Goal: Task Accomplishment & Management: Use online tool/utility

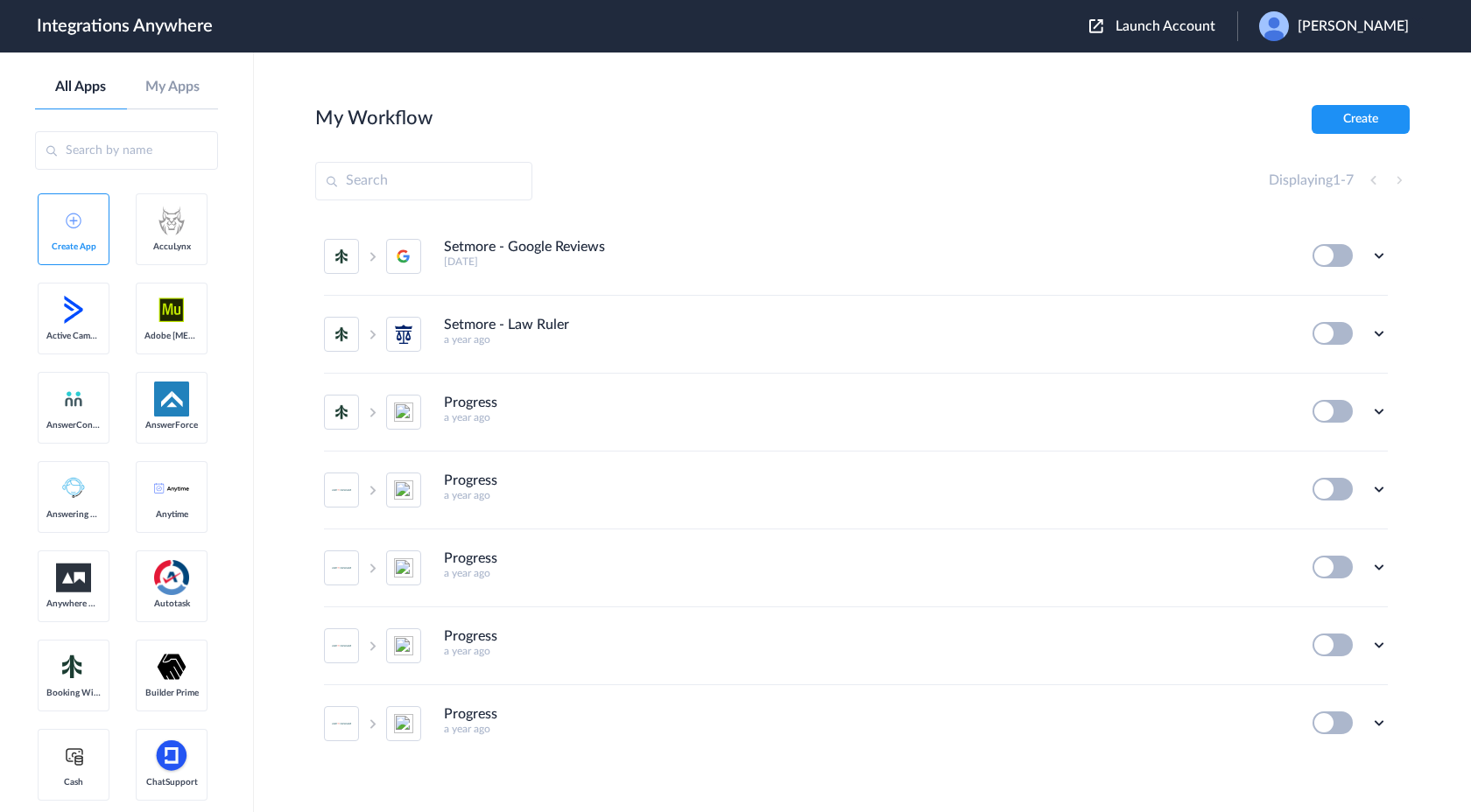
click at [1211, 33] on span "Launch Account" at bounding box center [1166, 27] width 100 height 14
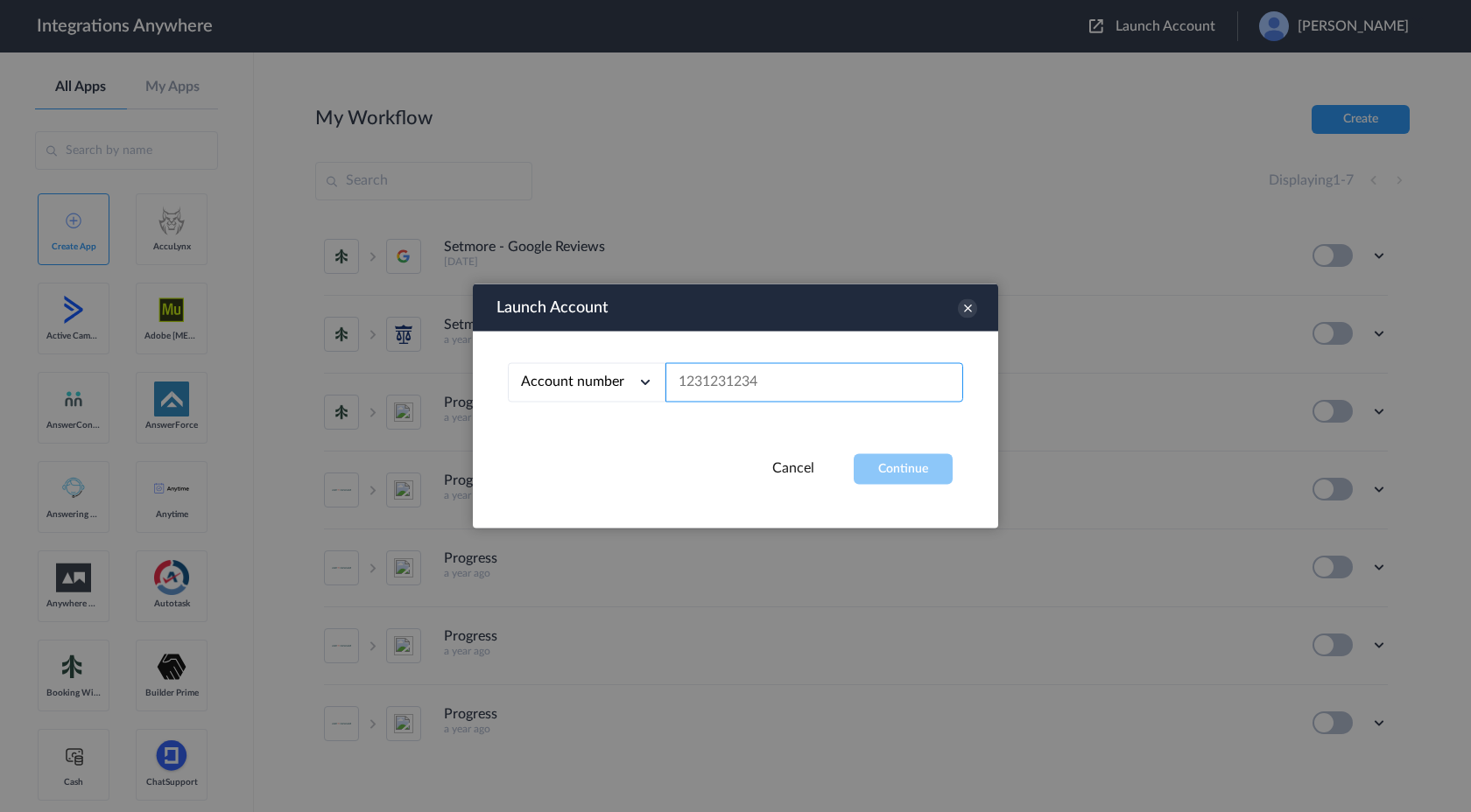
click at [778, 396] on input "text" at bounding box center [814, 383] width 298 height 39
paste input "8000227365"
click at [898, 468] on button "Continue" at bounding box center [903, 469] width 99 height 30
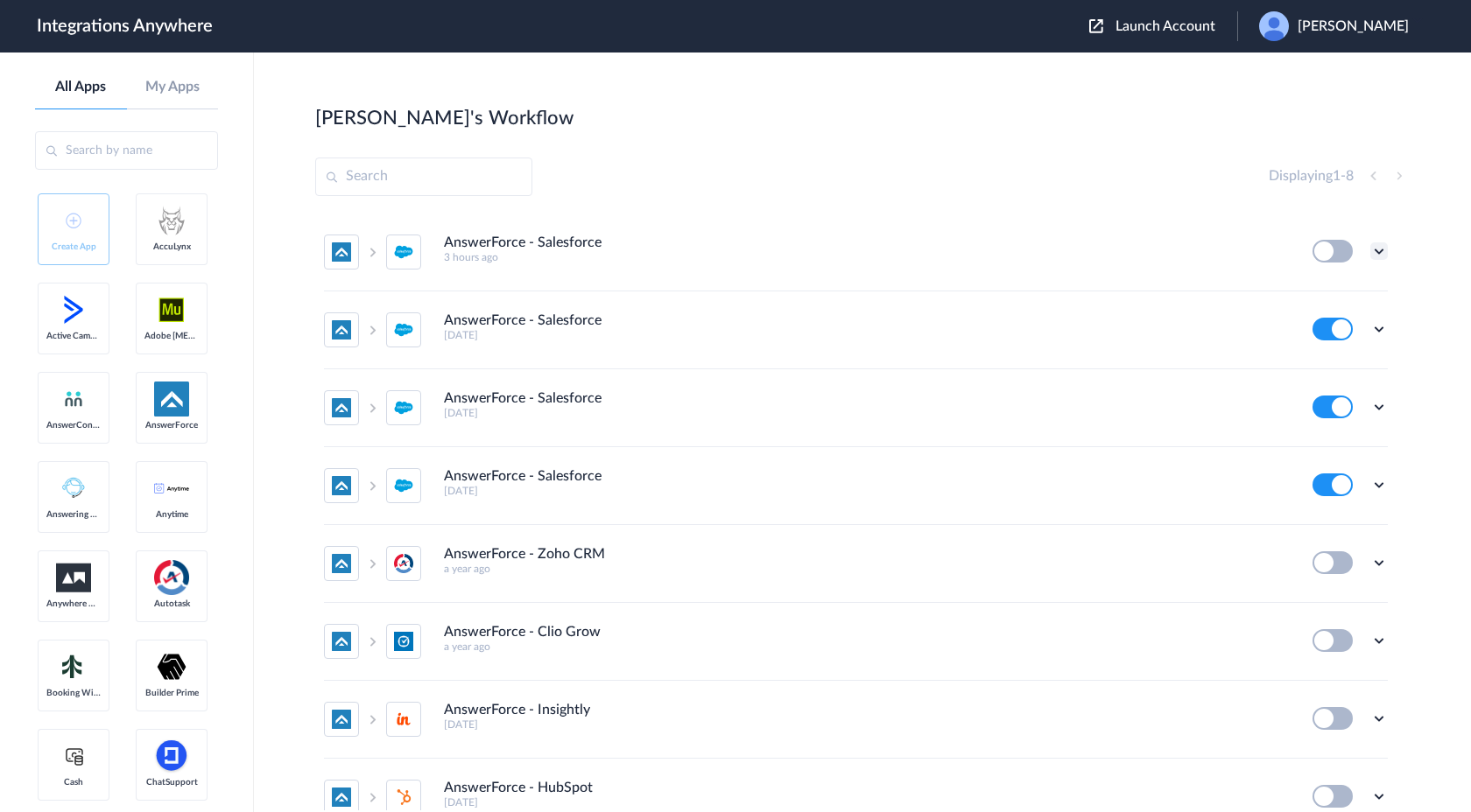
click at [1379, 248] on icon at bounding box center [1380, 252] width 18 height 18
click at [1165, 173] on div "Displaying 1 - 8" at bounding box center [862, 176] width 1094 height 38
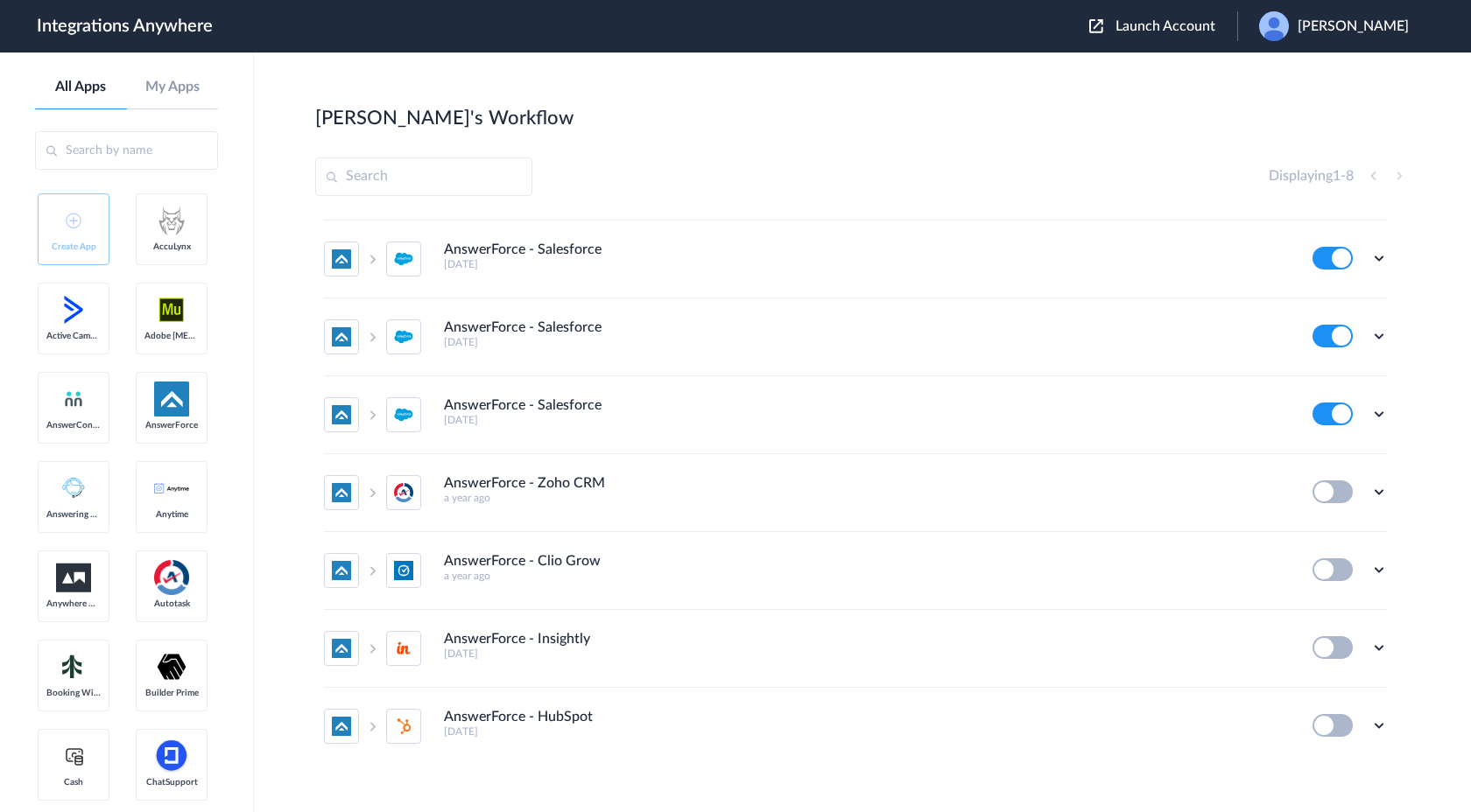
scroll to position [88, 0]
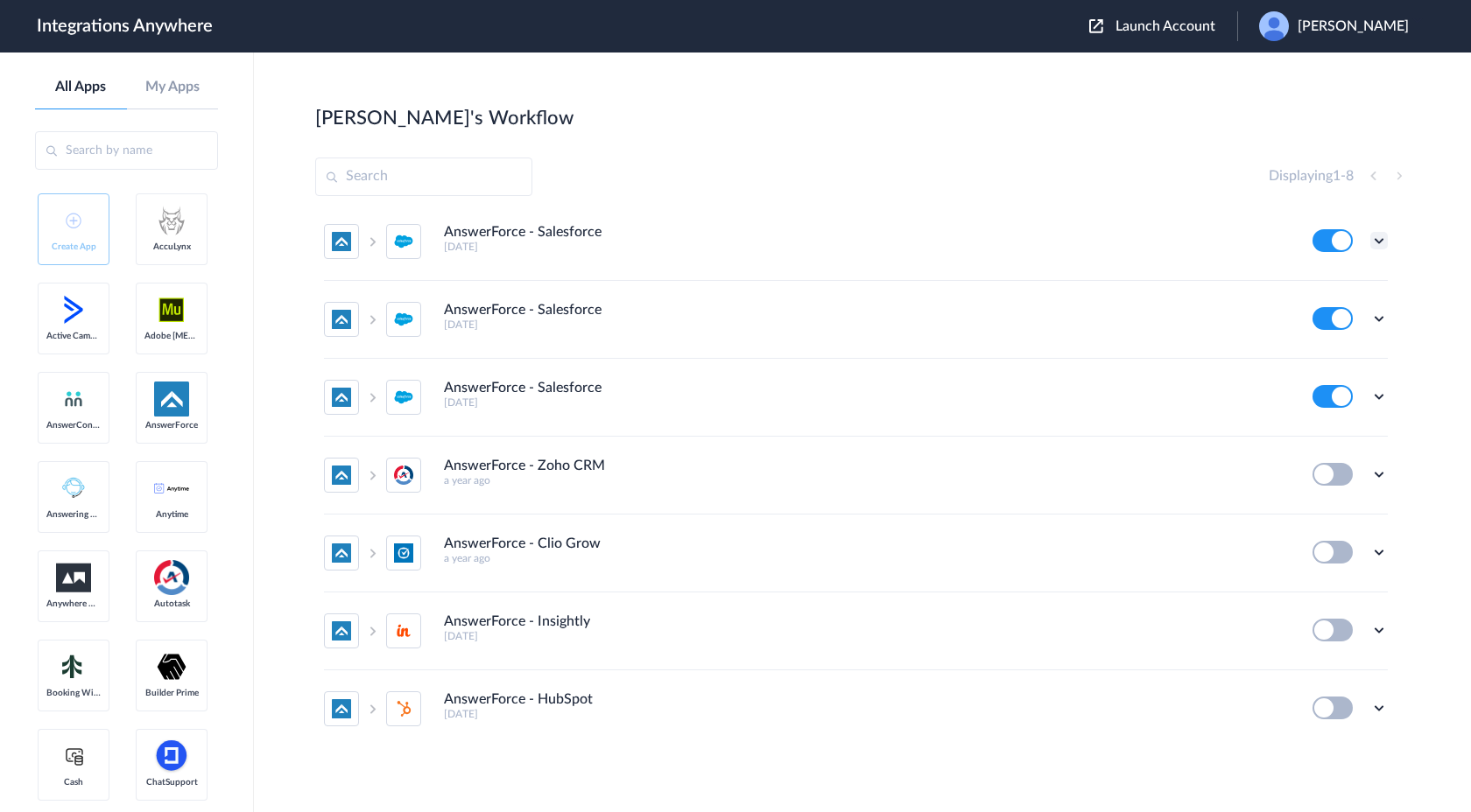
click at [1374, 240] on icon at bounding box center [1380, 241] width 18 height 18
click at [1331, 313] on link "Task history" at bounding box center [1328, 314] width 84 height 12
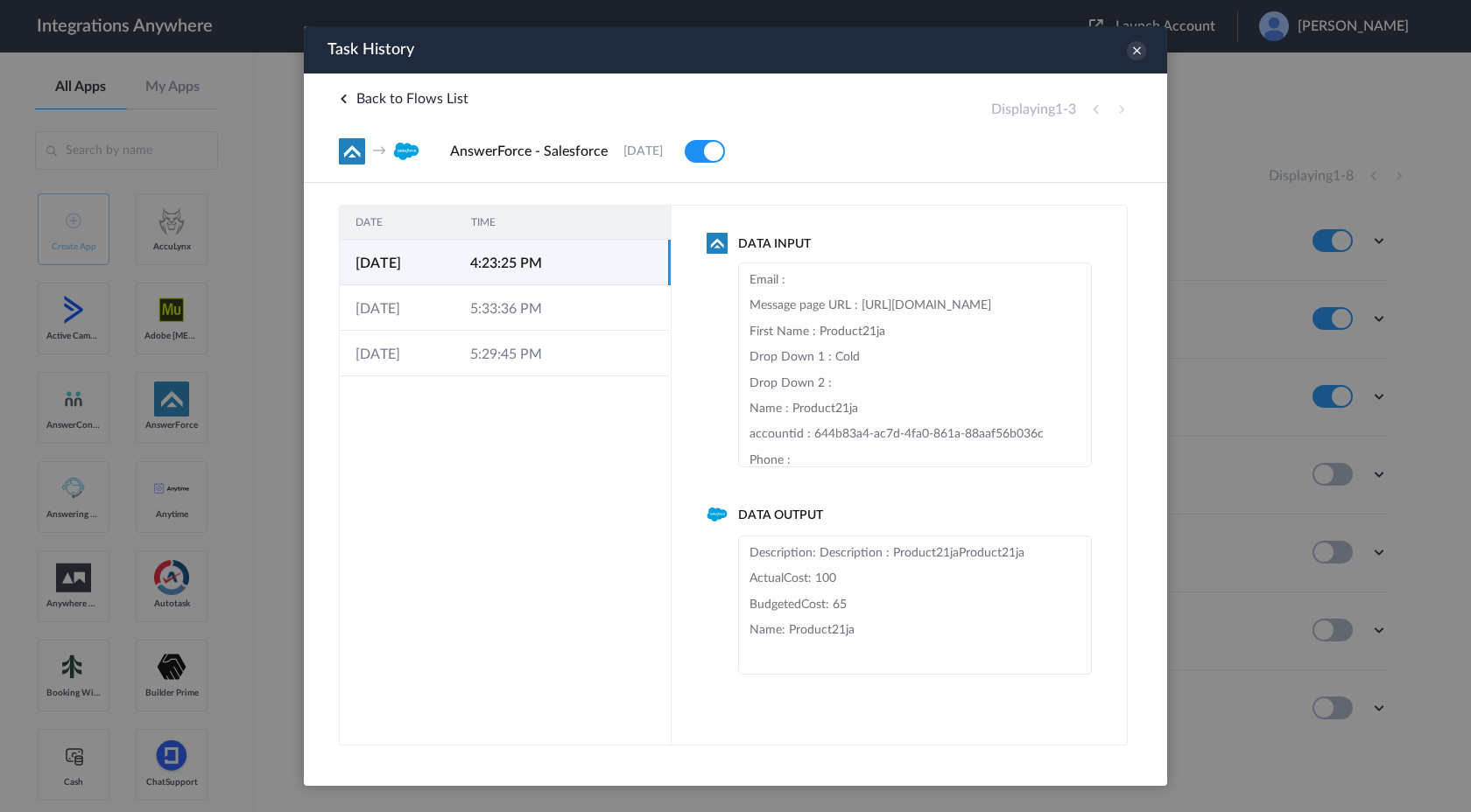
scroll to position [0, 0]
click at [506, 361] on td "5:29:45 PM" at bounding box center [511, 354] width 115 height 45
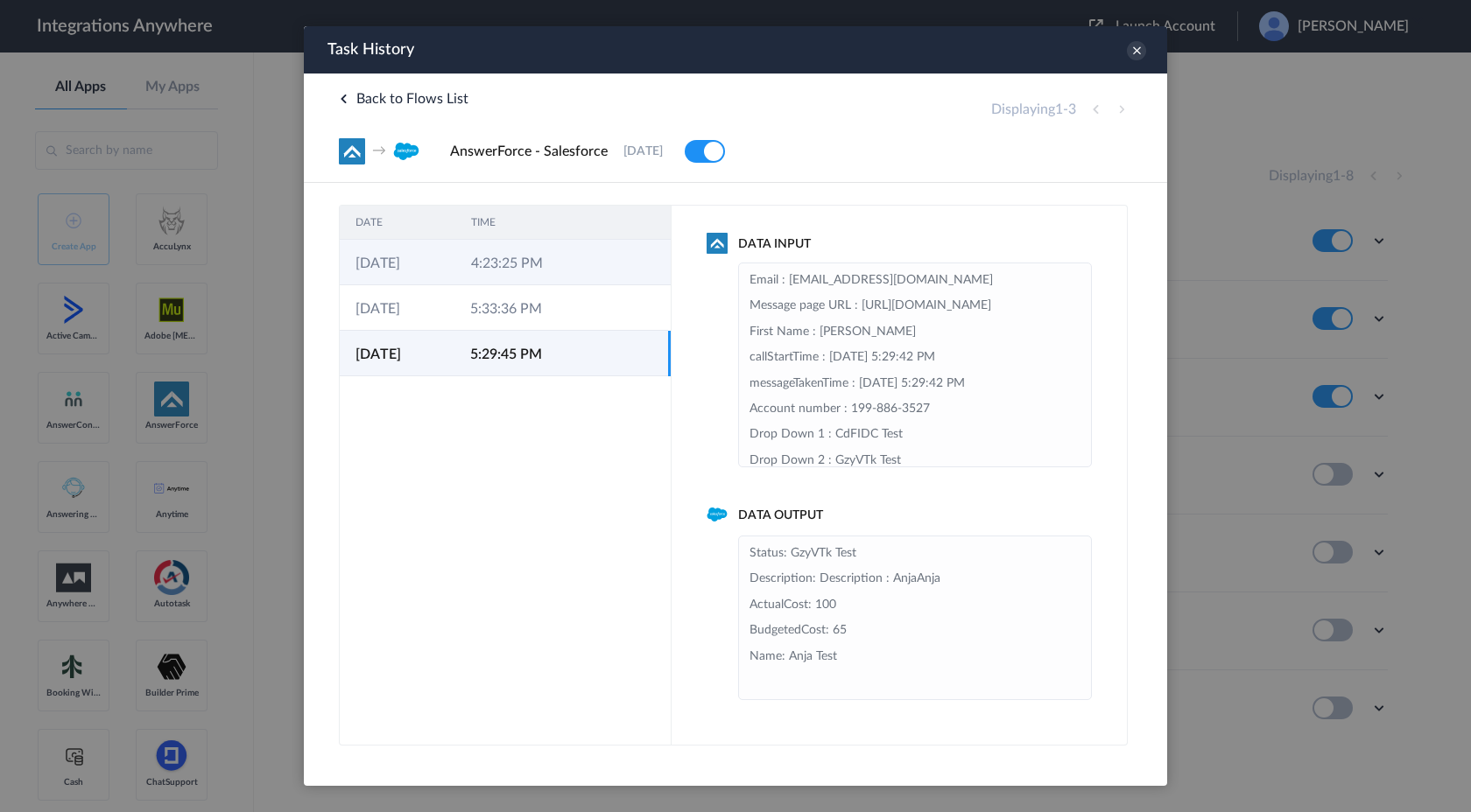
click at [526, 256] on td "4:23:25 PM" at bounding box center [513, 262] width 116 height 45
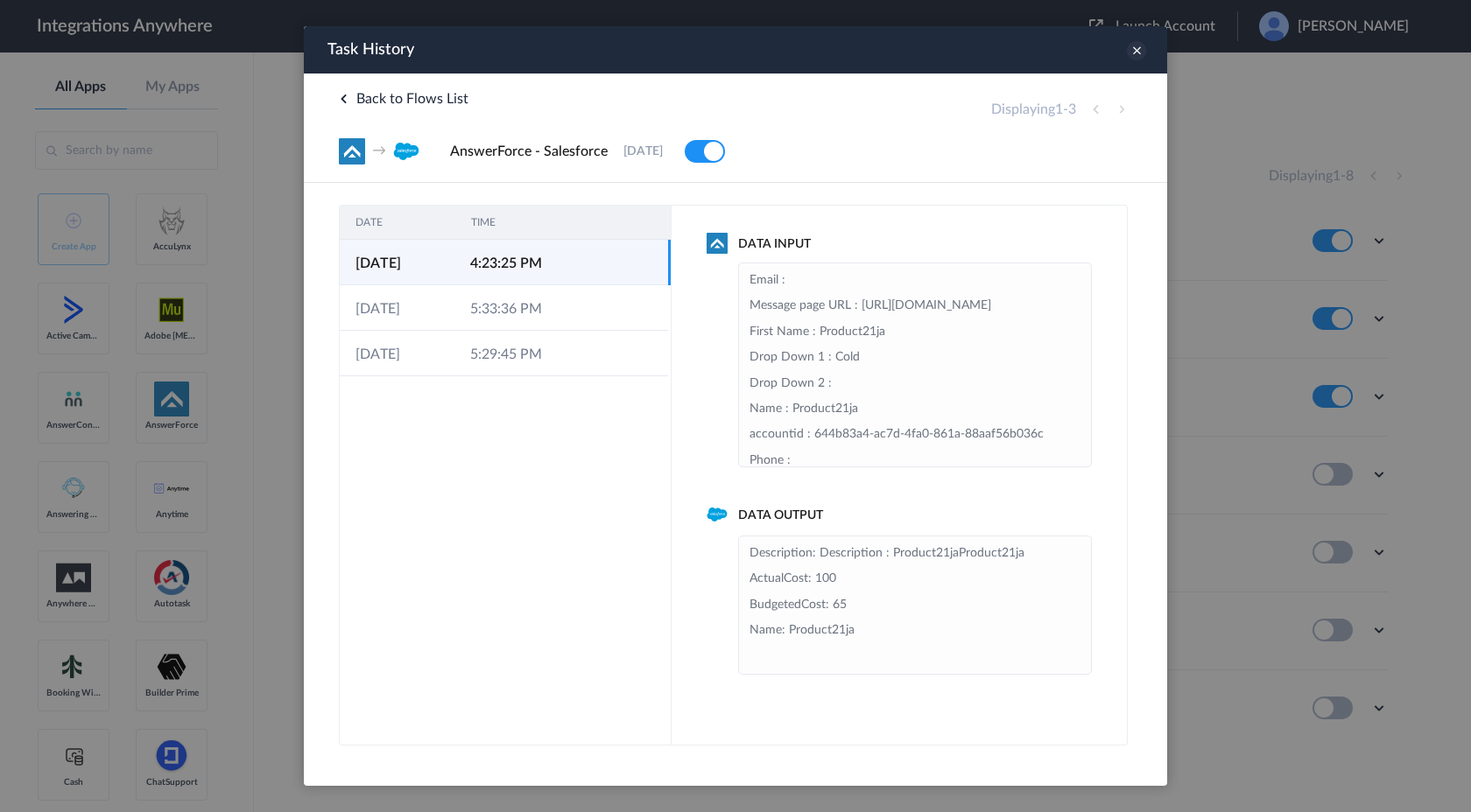
click at [1139, 53] on icon at bounding box center [1137, 51] width 20 height 20
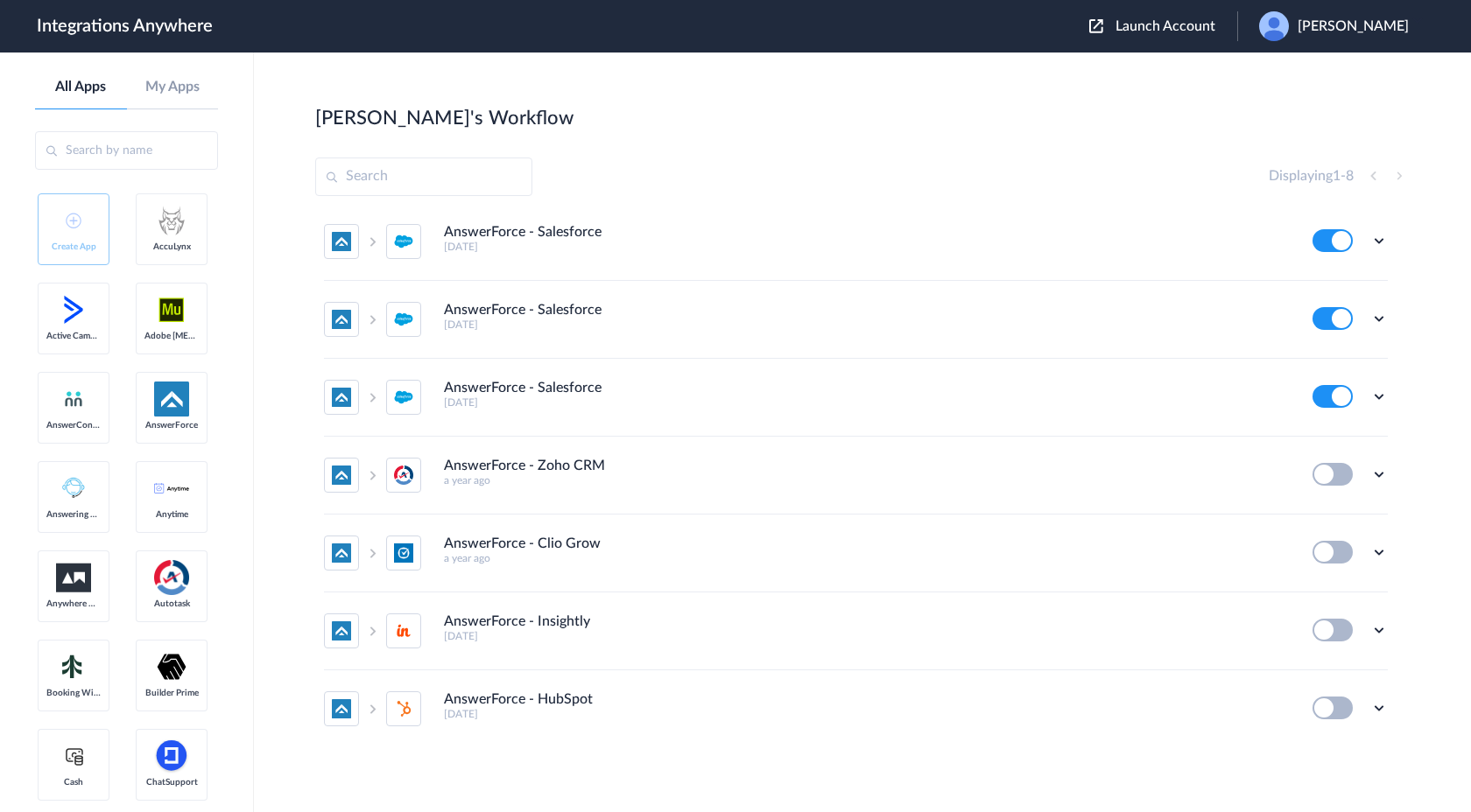
scroll to position [95, 0]
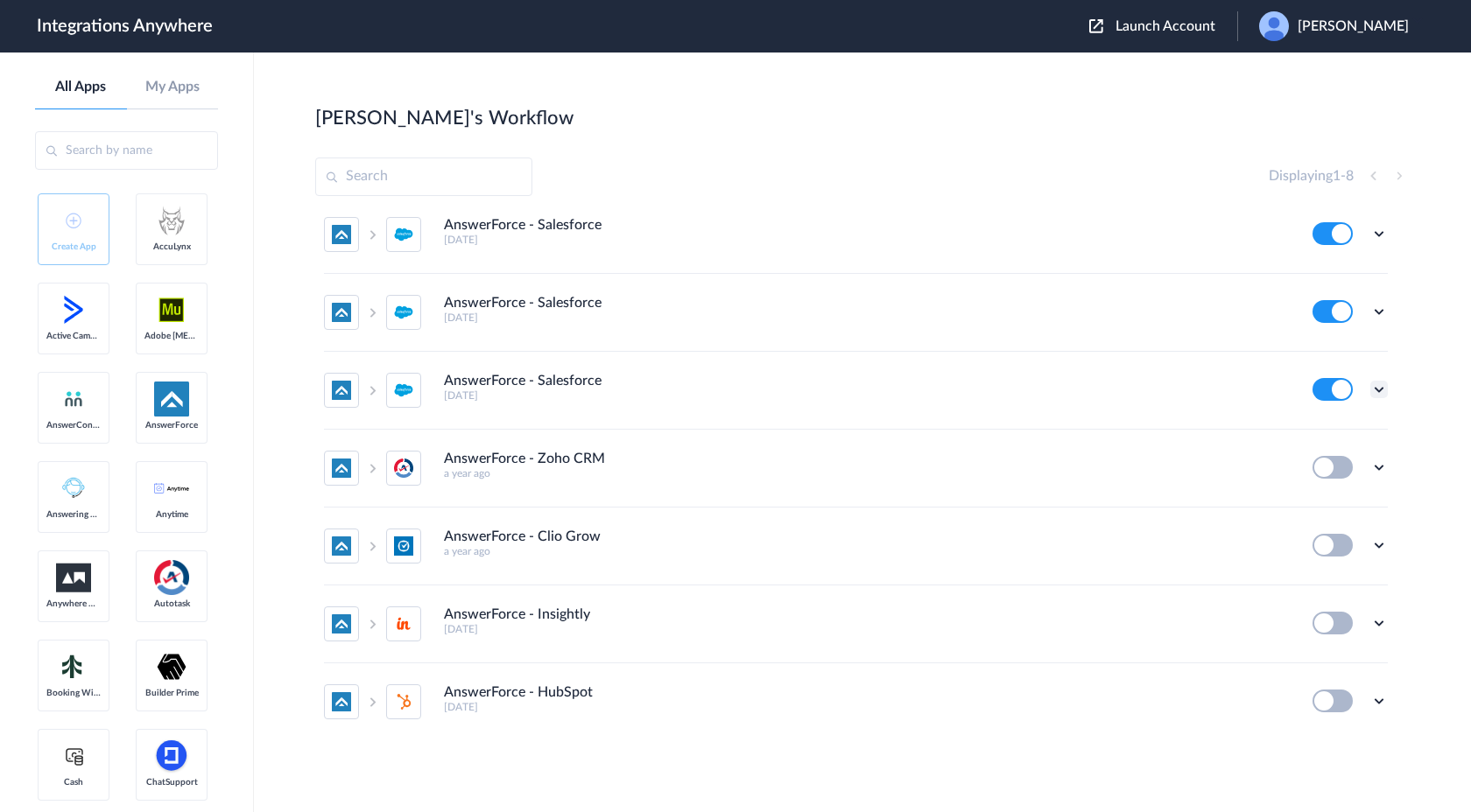
click at [1380, 388] on icon at bounding box center [1380, 389] width 18 height 18
click at [1364, 460] on link "Task history" at bounding box center [1328, 462] width 84 height 12
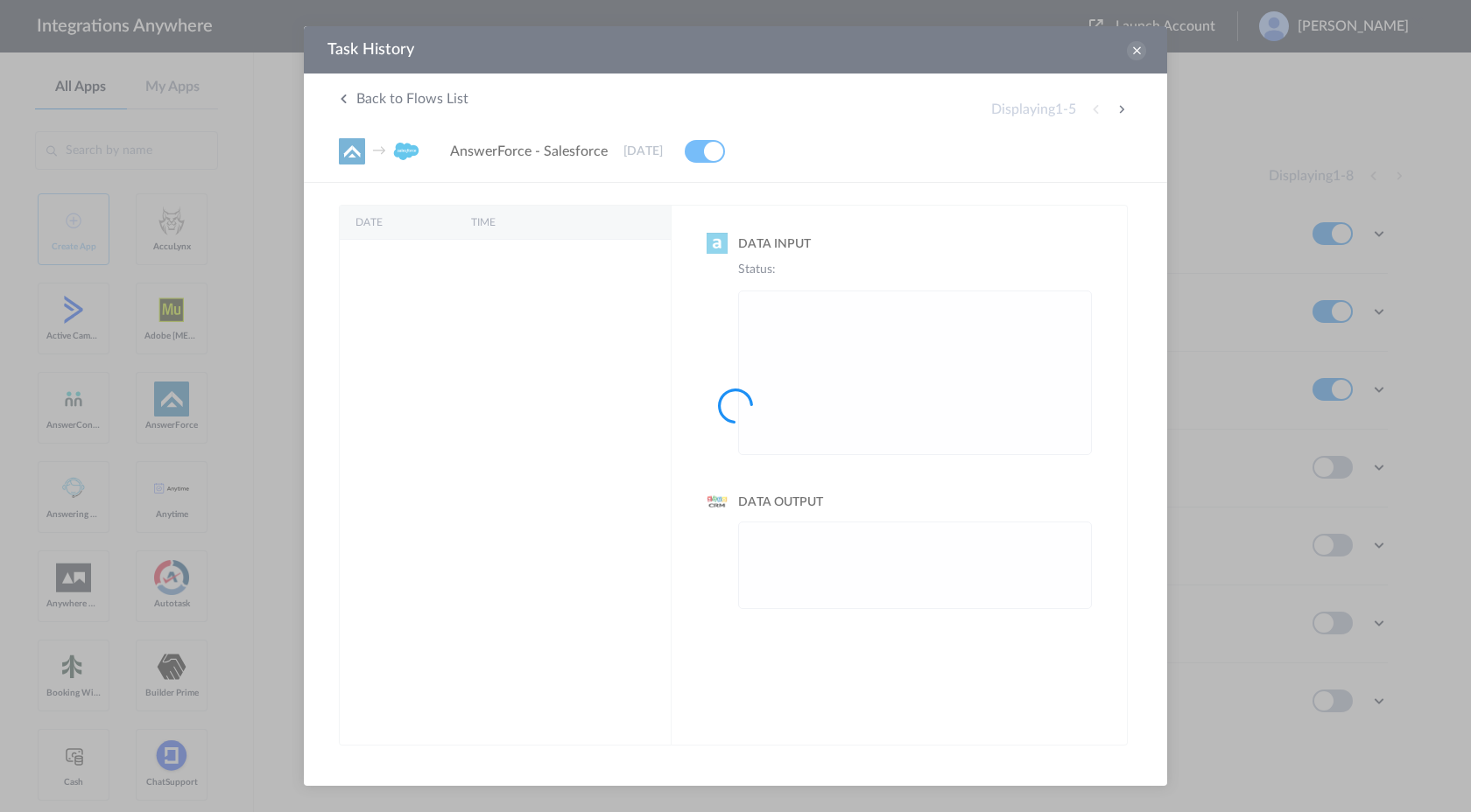
scroll to position [0, 0]
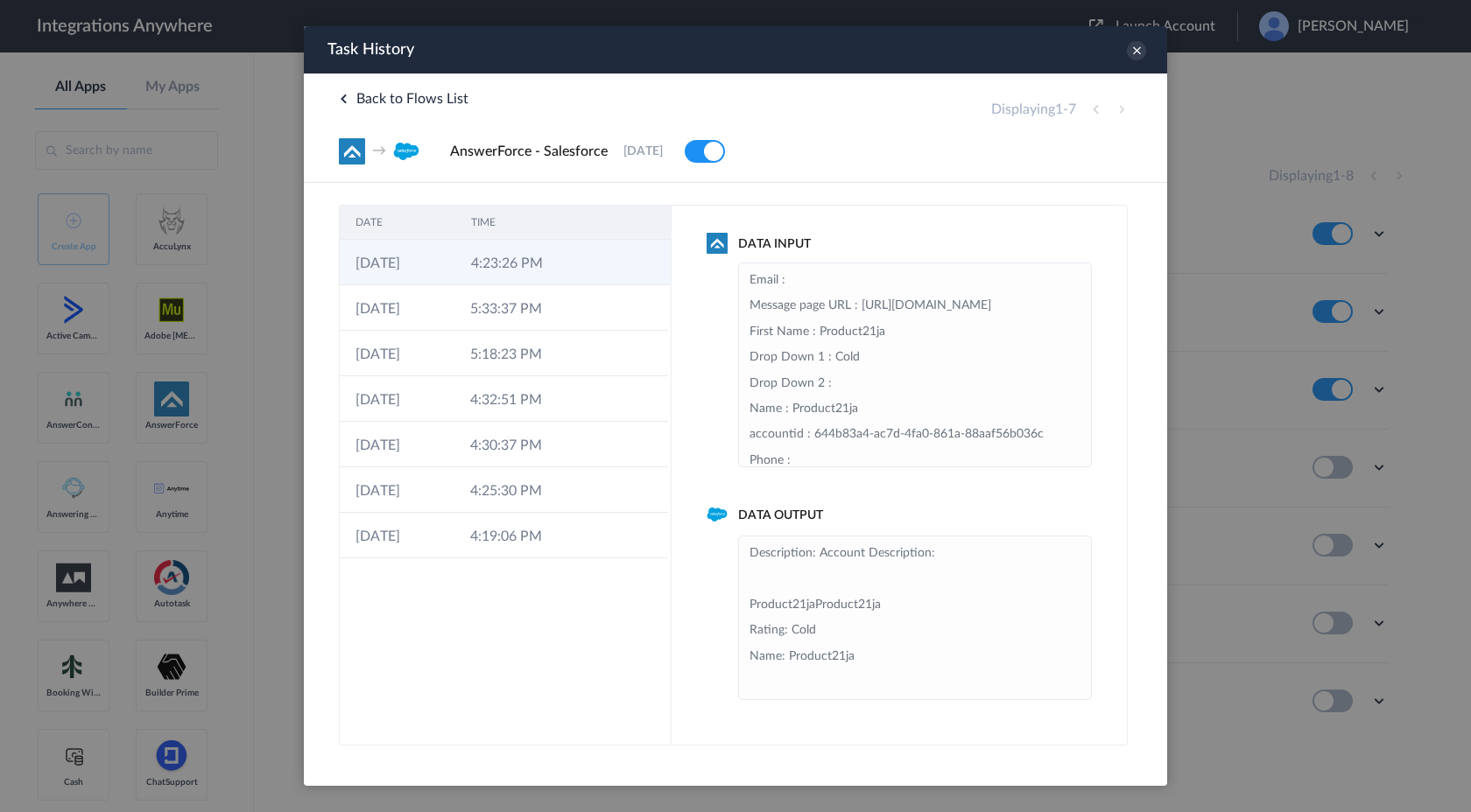
click at [564, 263] on td "4:23:26 PM" at bounding box center [513, 262] width 116 height 45
click at [1135, 50] on icon at bounding box center [1137, 51] width 20 height 20
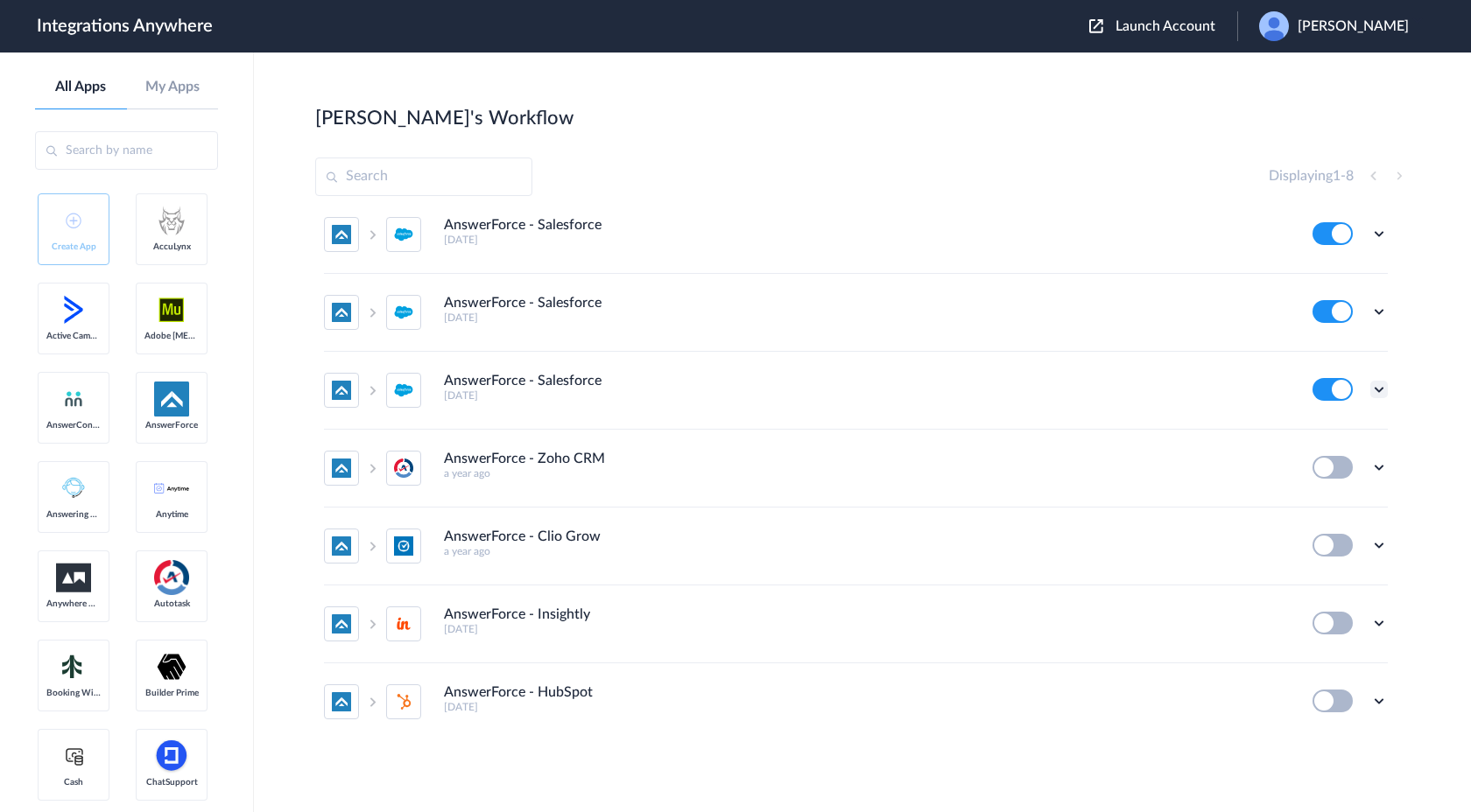
click at [1382, 393] on icon at bounding box center [1380, 389] width 18 height 18
click at [1339, 463] on link "Task history" at bounding box center [1328, 462] width 84 height 12
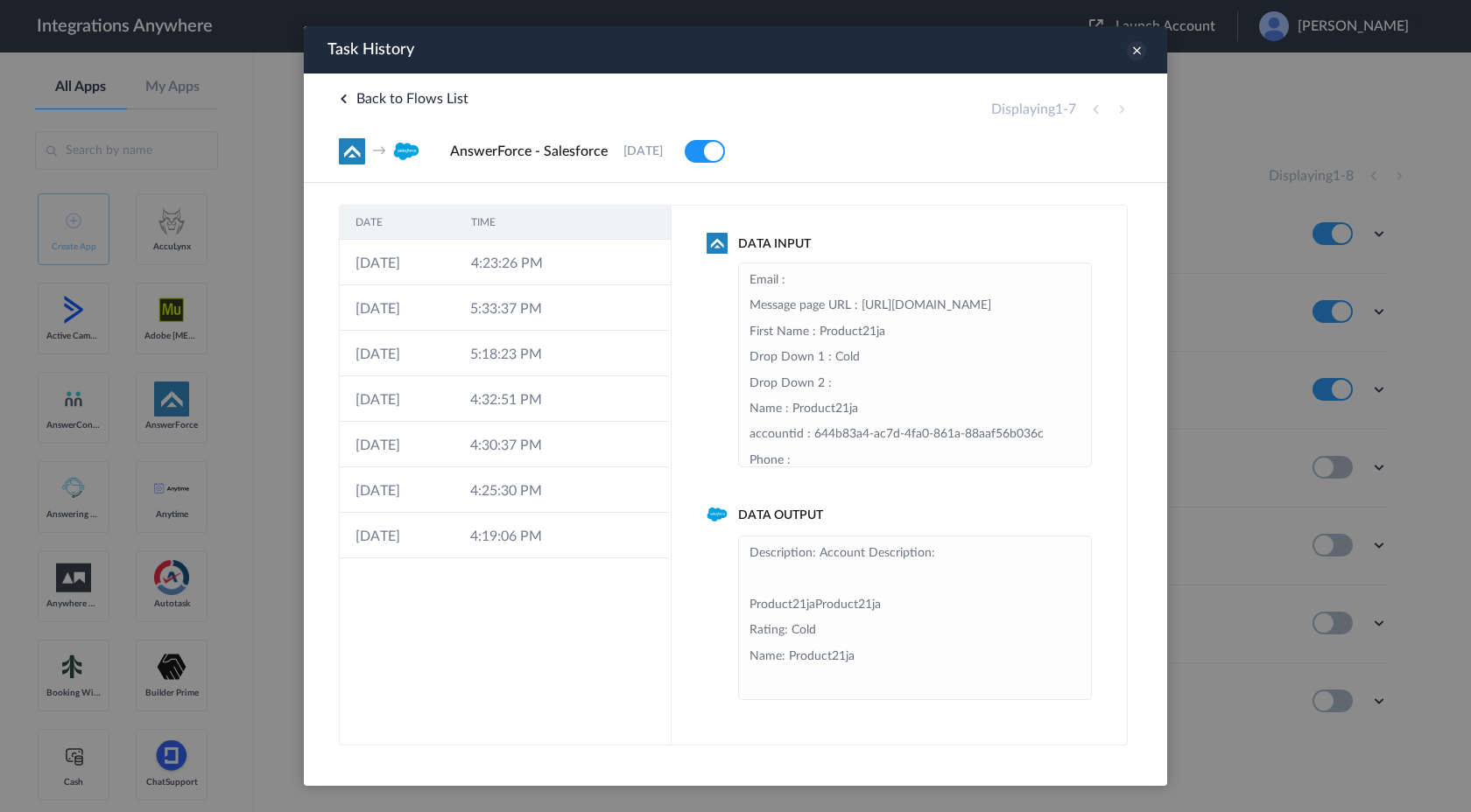
click at [1139, 44] on icon at bounding box center [1137, 51] width 20 height 20
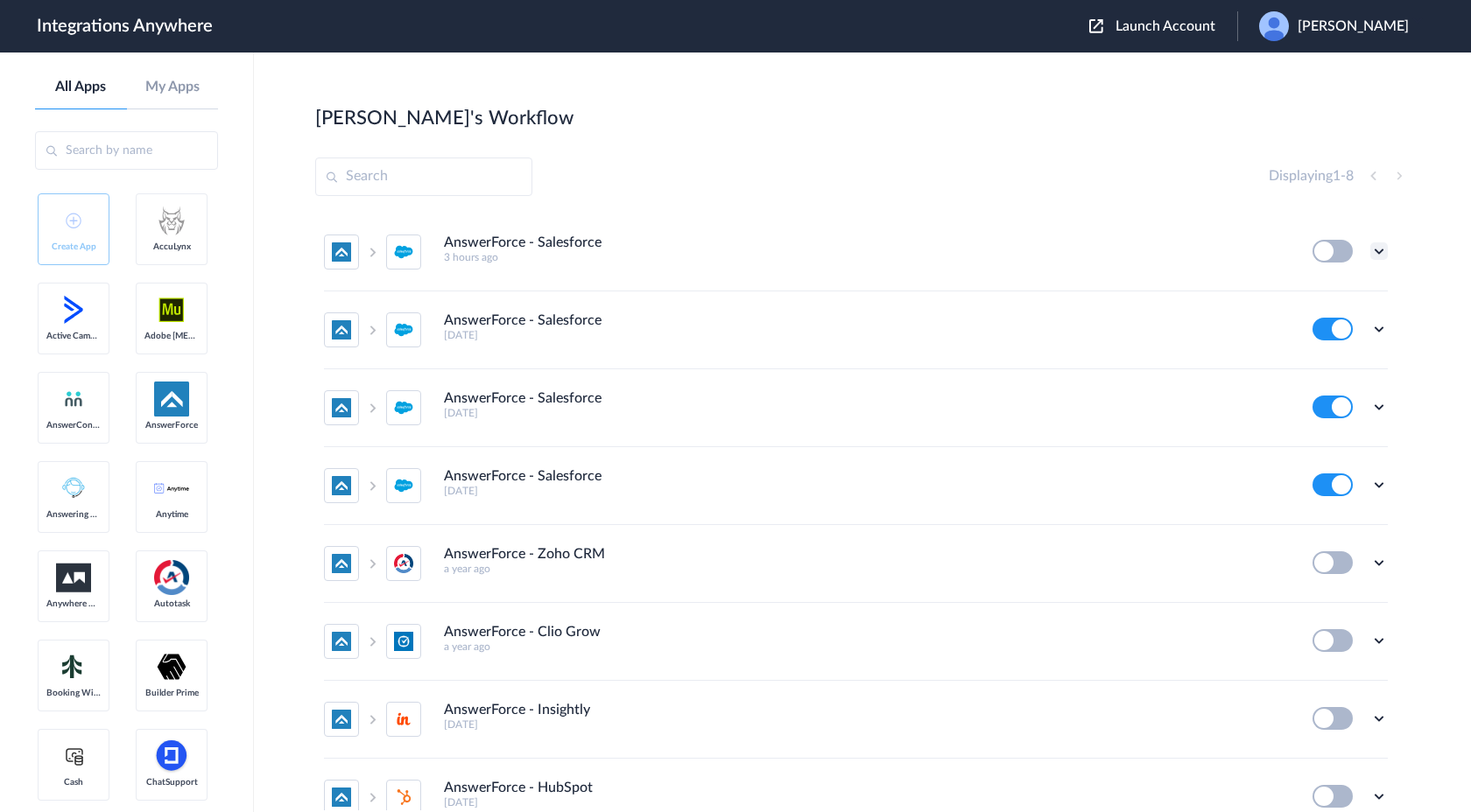
click at [1380, 246] on icon at bounding box center [1380, 252] width 18 height 18
click at [1317, 329] on link "Task history" at bounding box center [1328, 323] width 84 height 12
click at [1376, 251] on icon at bounding box center [1380, 252] width 18 height 18
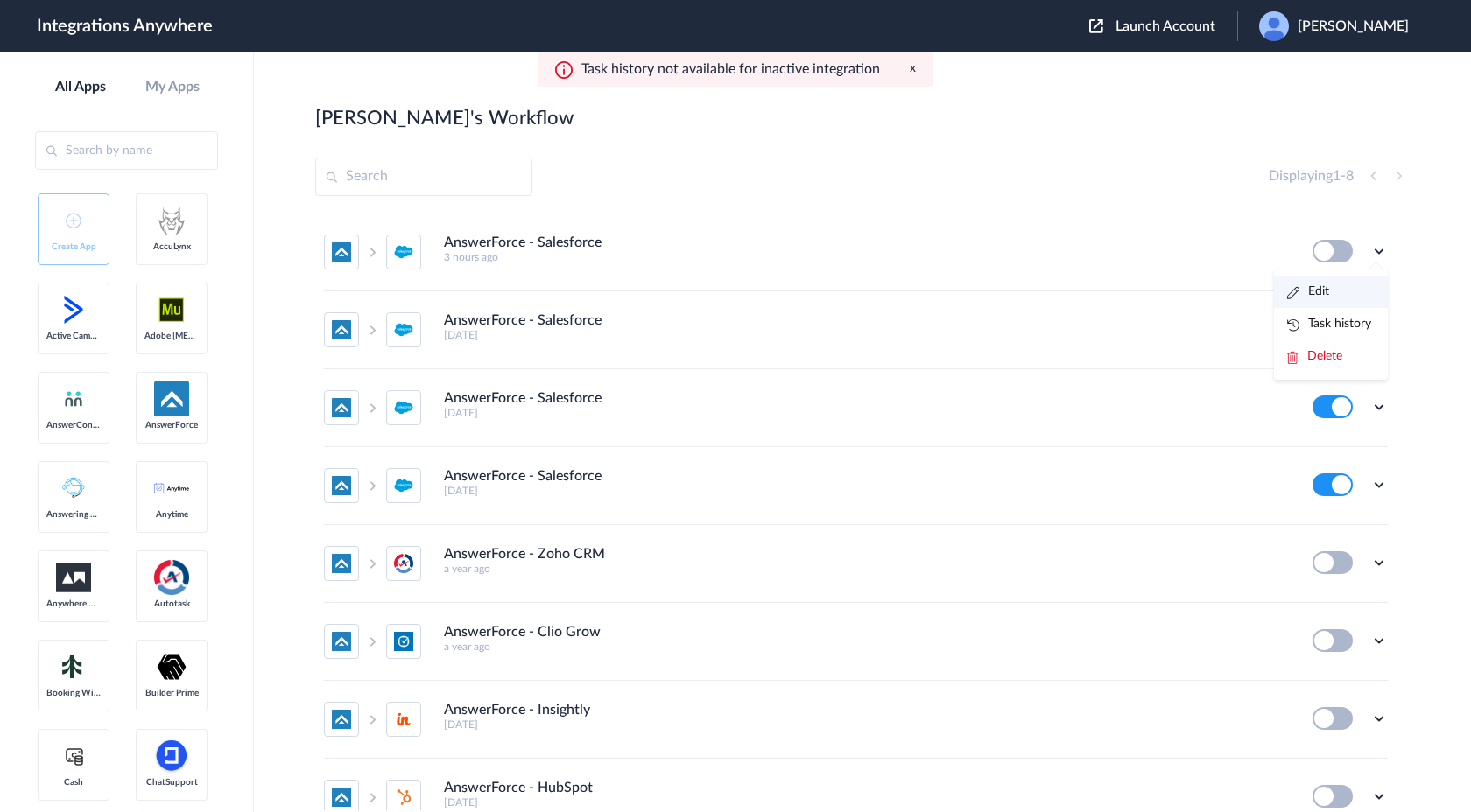
click at [1326, 298] on link "Edit" at bounding box center [1308, 291] width 42 height 12
click at [1182, 24] on span "Launch Account" at bounding box center [1166, 27] width 100 height 14
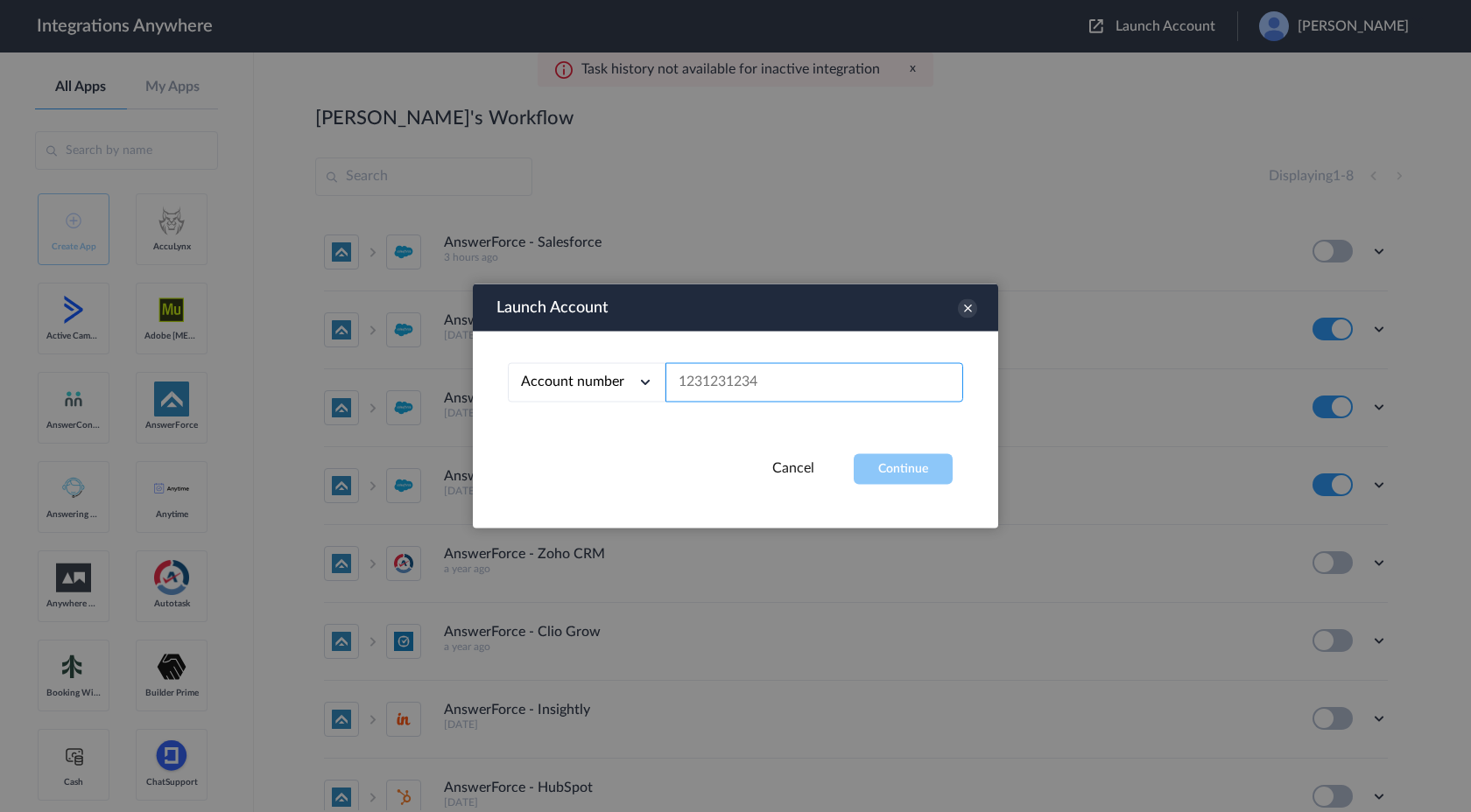
click at [711, 396] on input "text" at bounding box center [814, 383] width 298 height 39
paste input "8001025399"
type input "8001025399"
click at [904, 473] on button "Continue" at bounding box center [903, 469] width 99 height 30
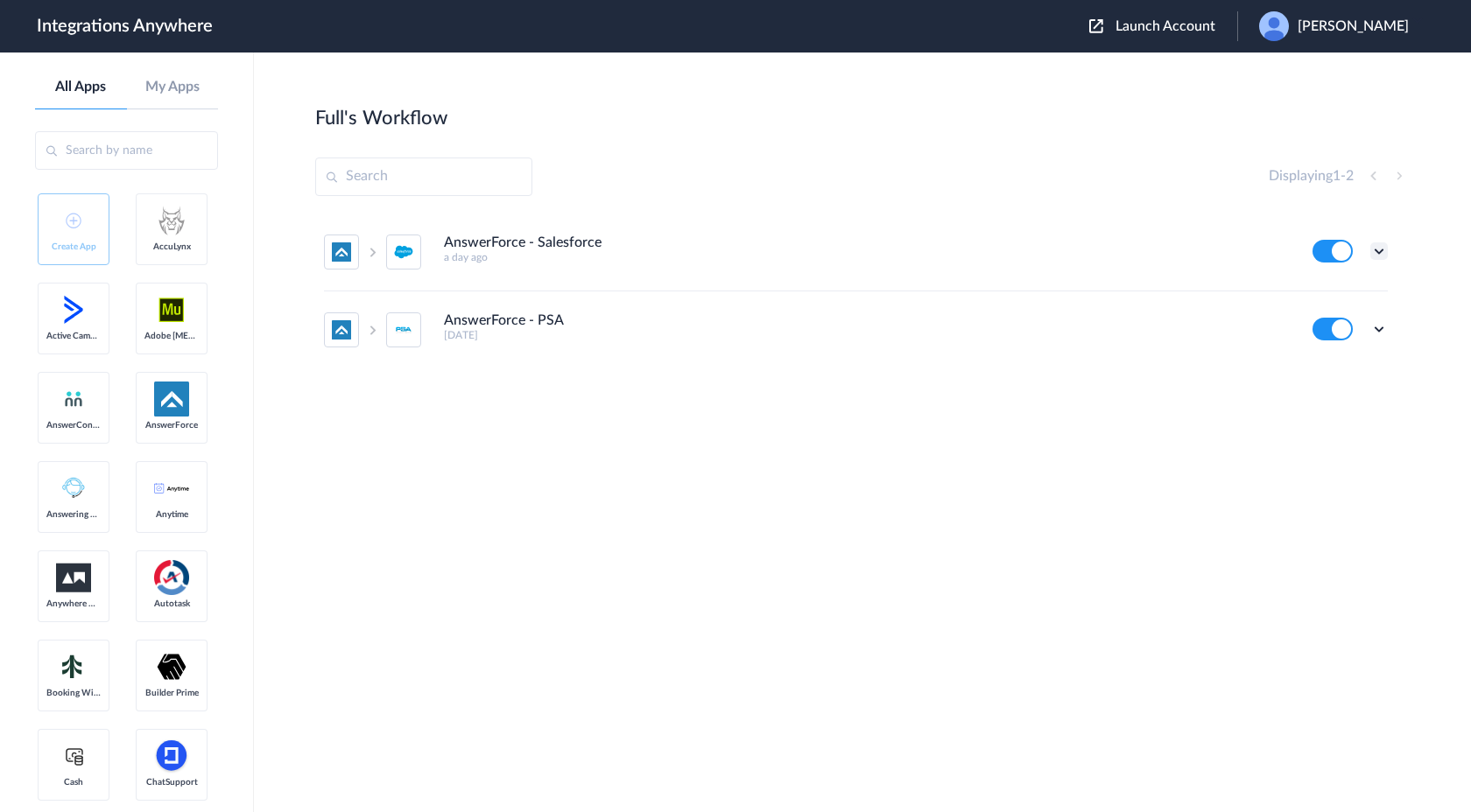
click at [1379, 253] on icon at bounding box center [1380, 252] width 18 height 18
click at [1339, 328] on link "Task history" at bounding box center [1328, 323] width 84 height 12
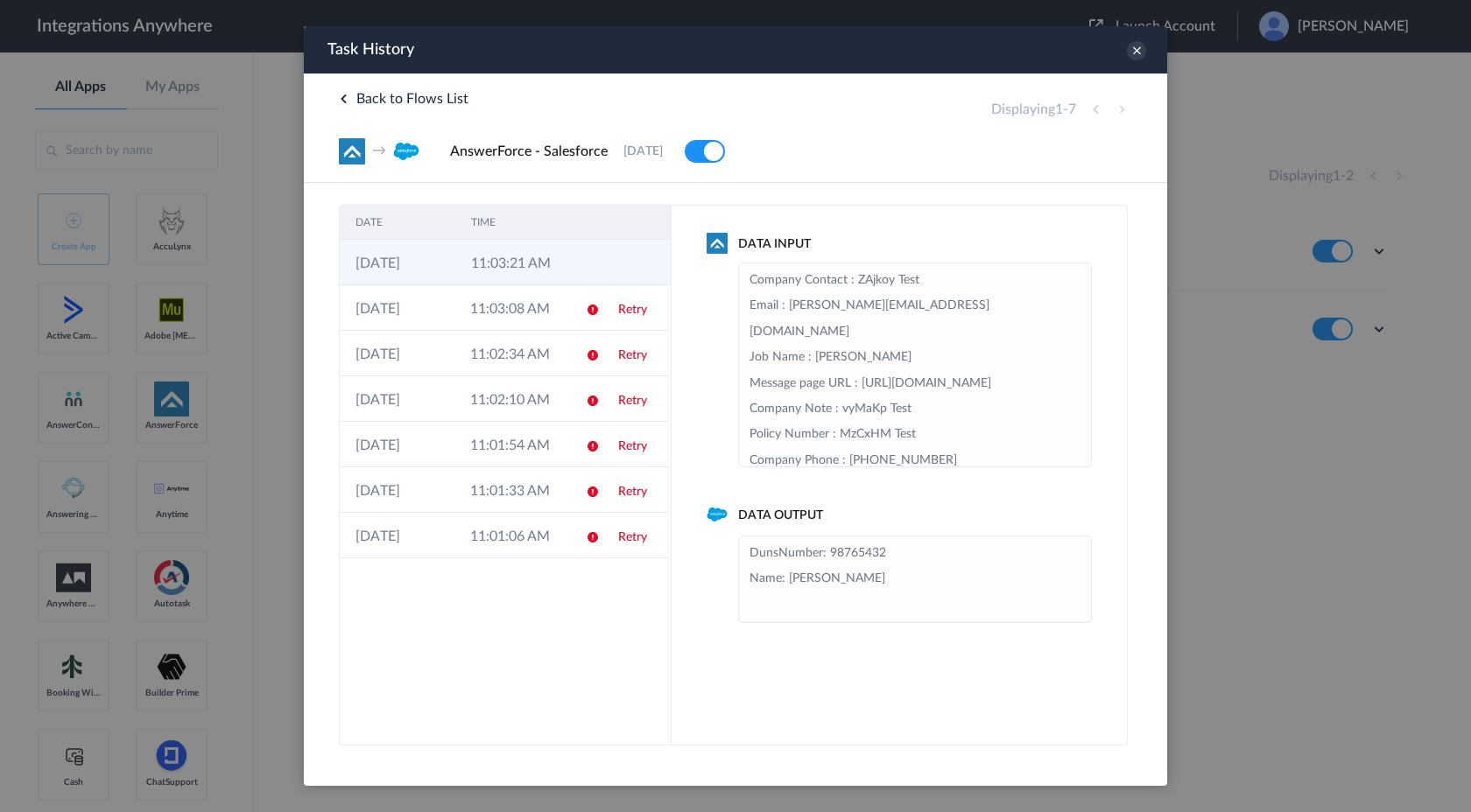
click at [580, 267] on td at bounding box center [589, 262] width 33 height 45
click at [548, 321] on td "11:03:08 AM" at bounding box center [511, 308] width 115 height 45
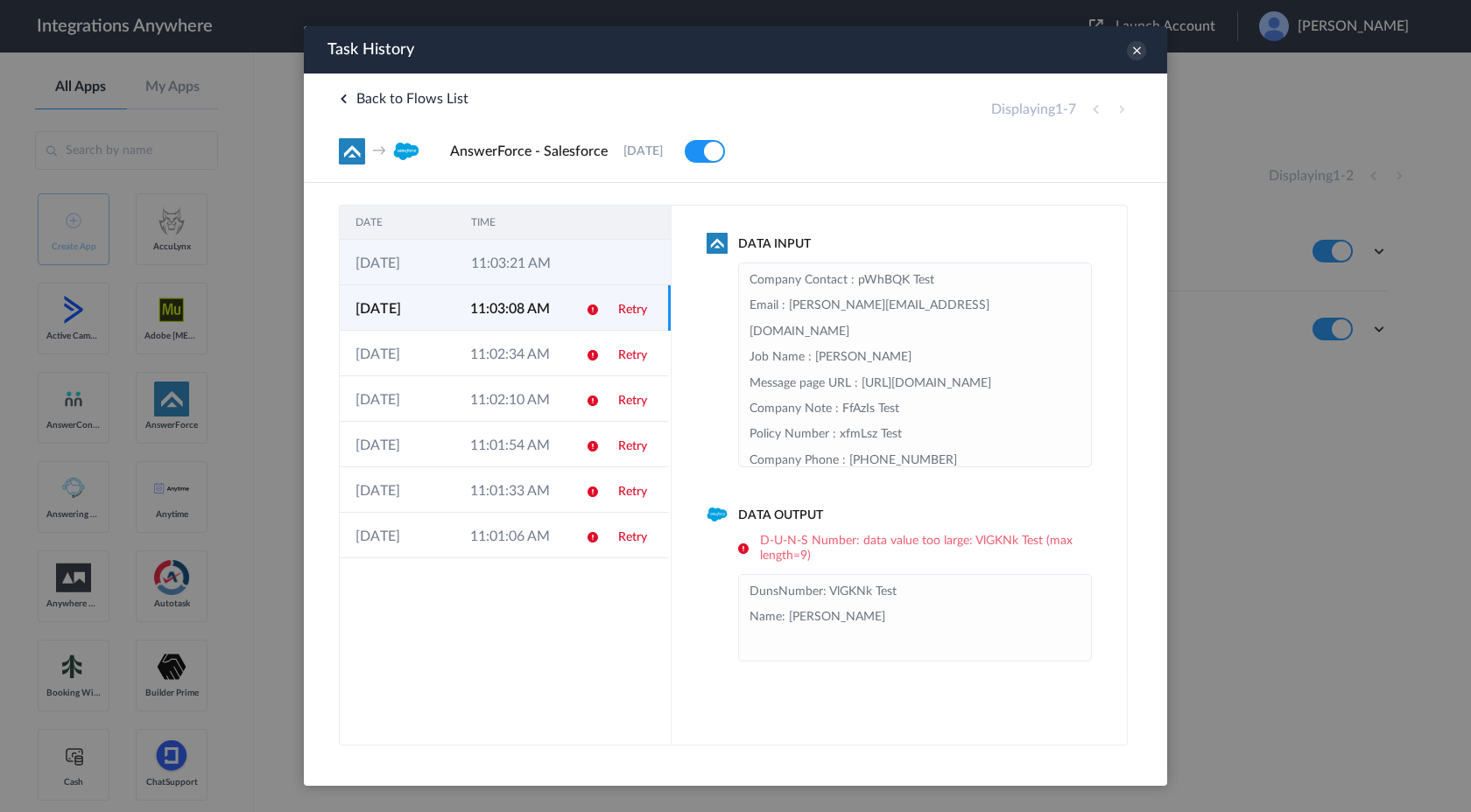
click at [548, 277] on td "11:03:21 AM" at bounding box center [513, 262] width 116 height 45
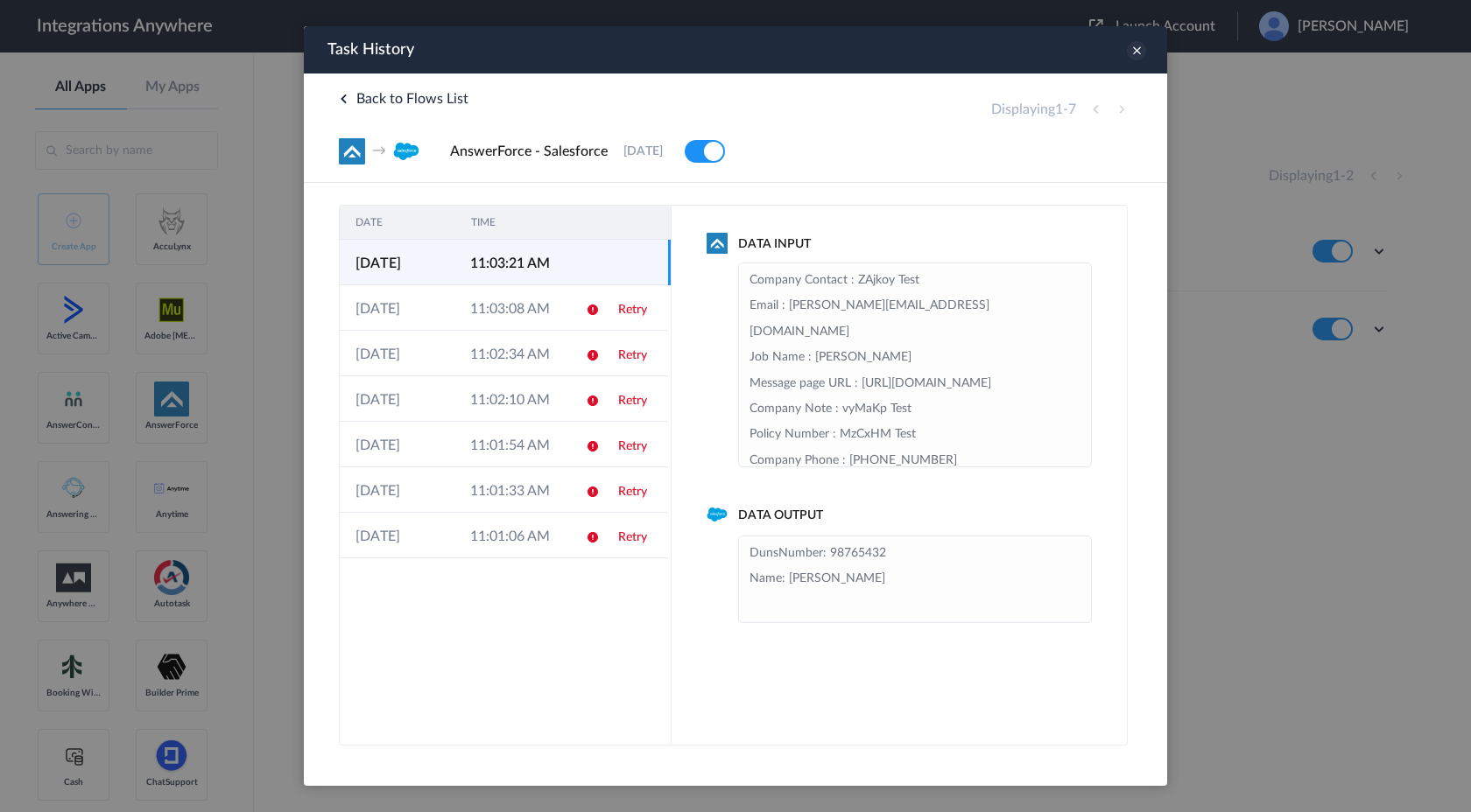
click at [1141, 55] on icon at bounding box center [1137, 51] width 20 height 20
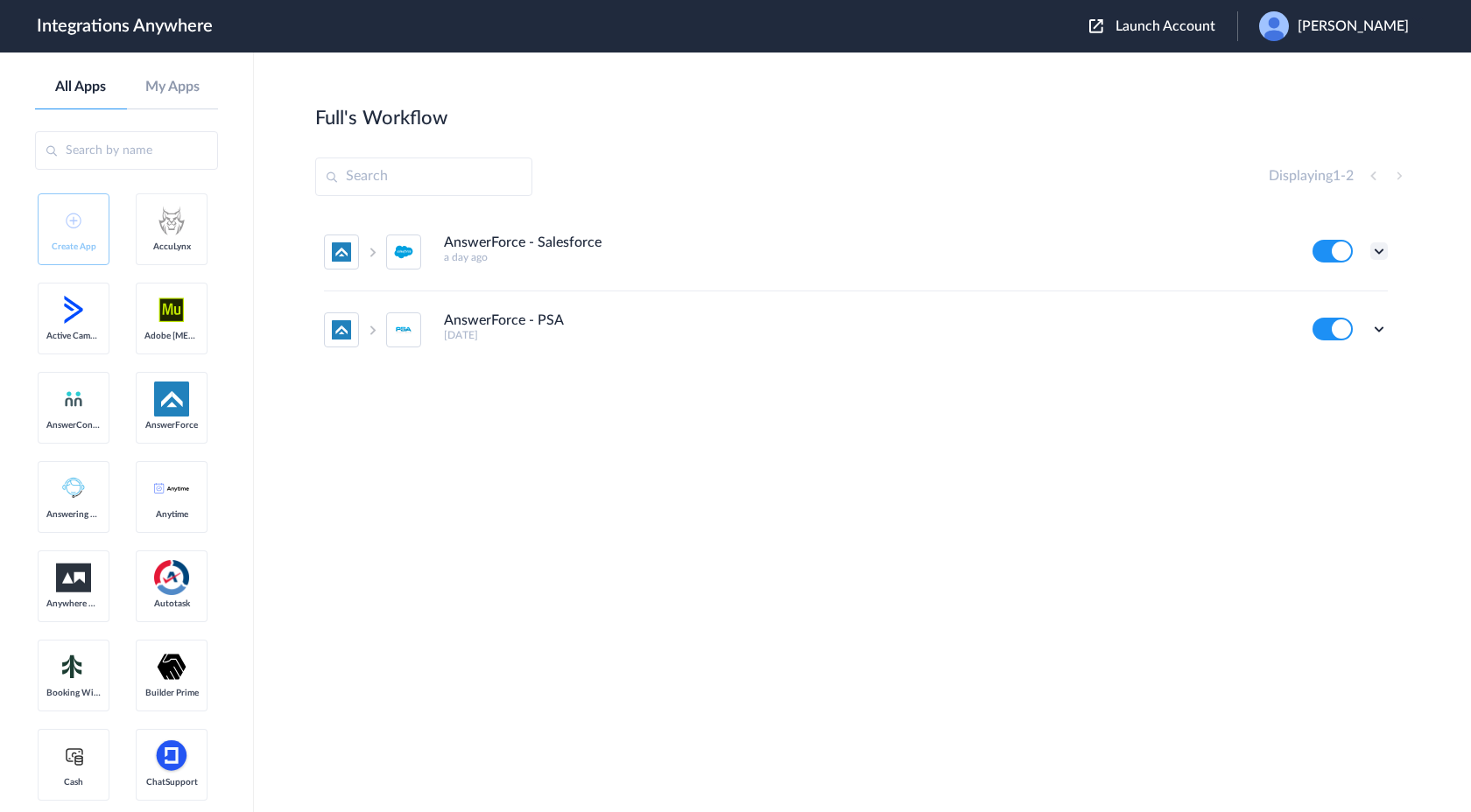
click at [1373, 252] on icon at bounding box center [1380, 252] width 18 height 18
click at [1116, 426] on div "AnswerForce - Salesforce a day ago Edit Task history Delete AnswerForce - PSA 5…" at bounding box center [862, 344] width 1094 height 262
click at [1381, 250] on icon at bounding box center [1380, 252] width 18 height 18
click at [1337, 300] on li "Edit" at bounding box center [1331, 292] width 114 height 32
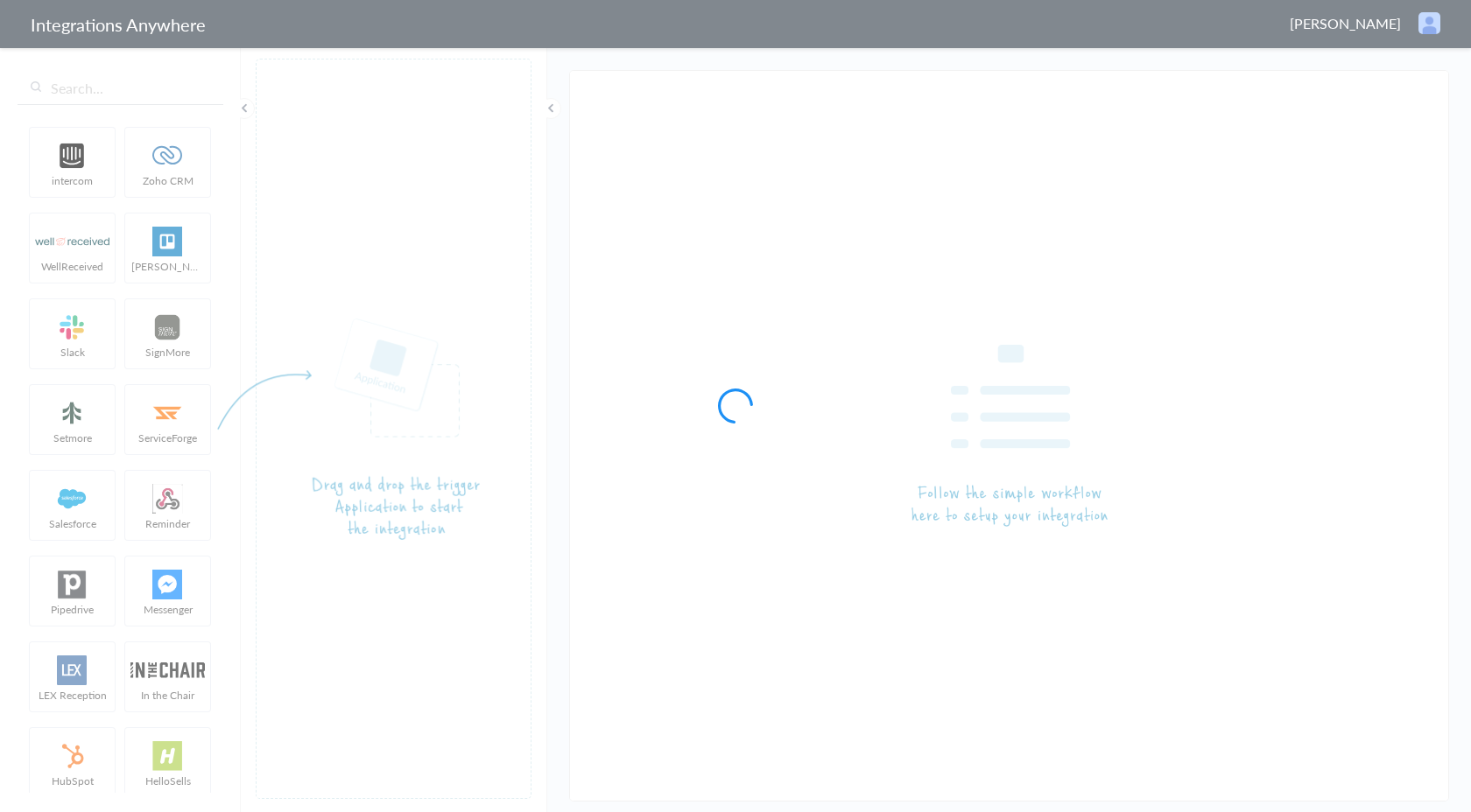
type input "AnswerForce - Salesforce"
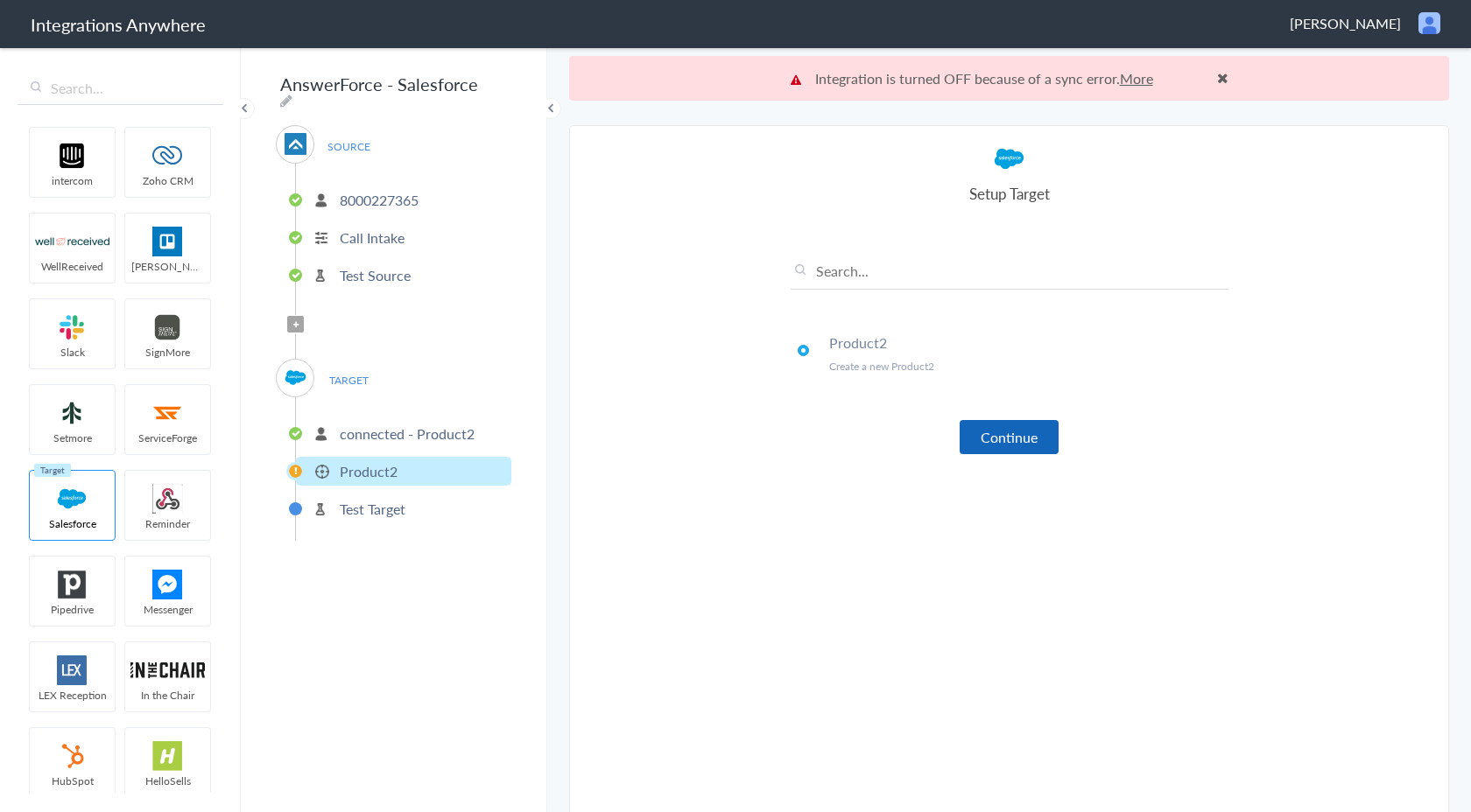
click at [1000, 440] on button "Continue" at bounding box center [1009, 436] width 99 height 34
click at [1362, 29] on span "Buvaneswaran Muni" at bounding box center [1345, 23] width 111 height 20
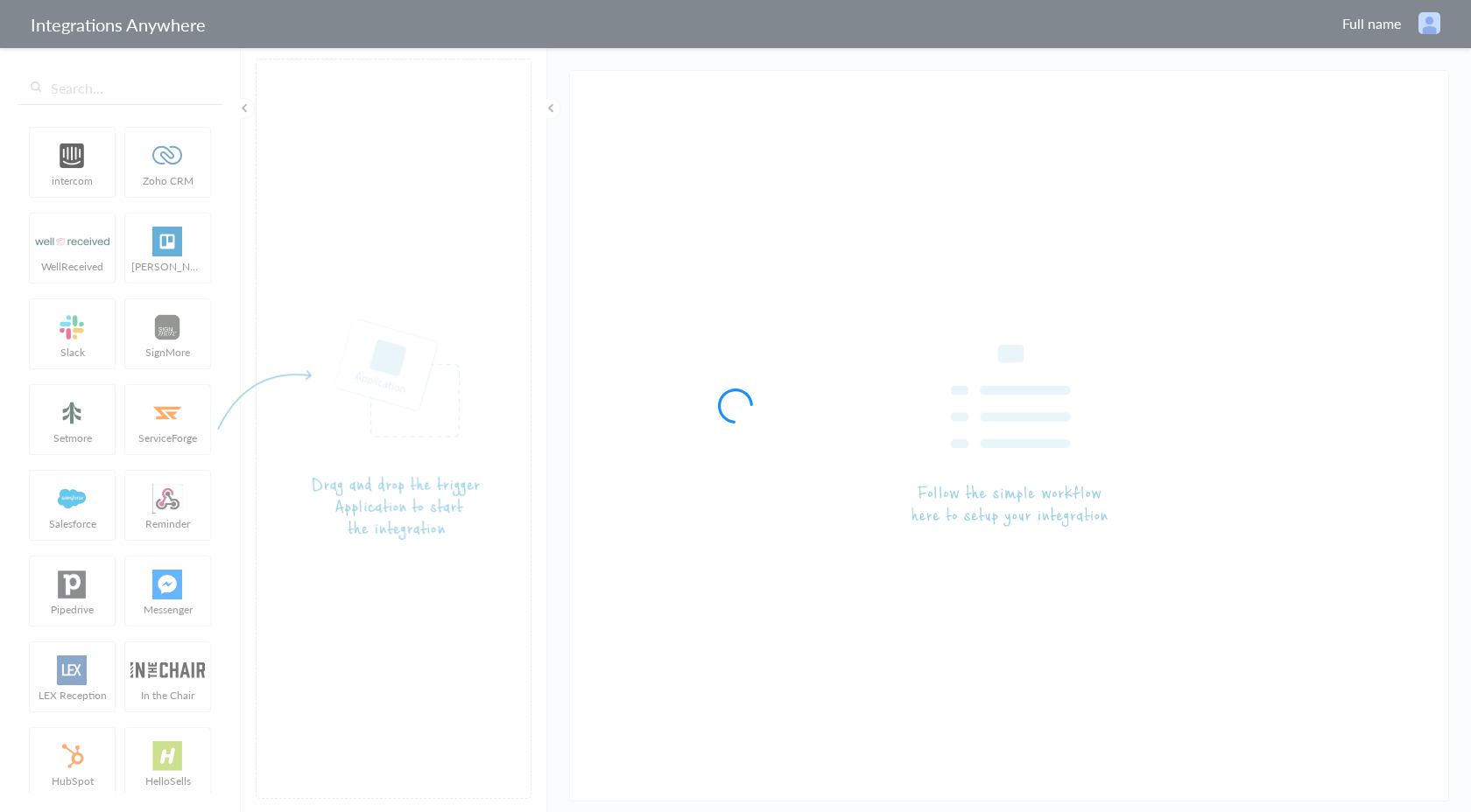
type input "AnswerForce - Salesforce"
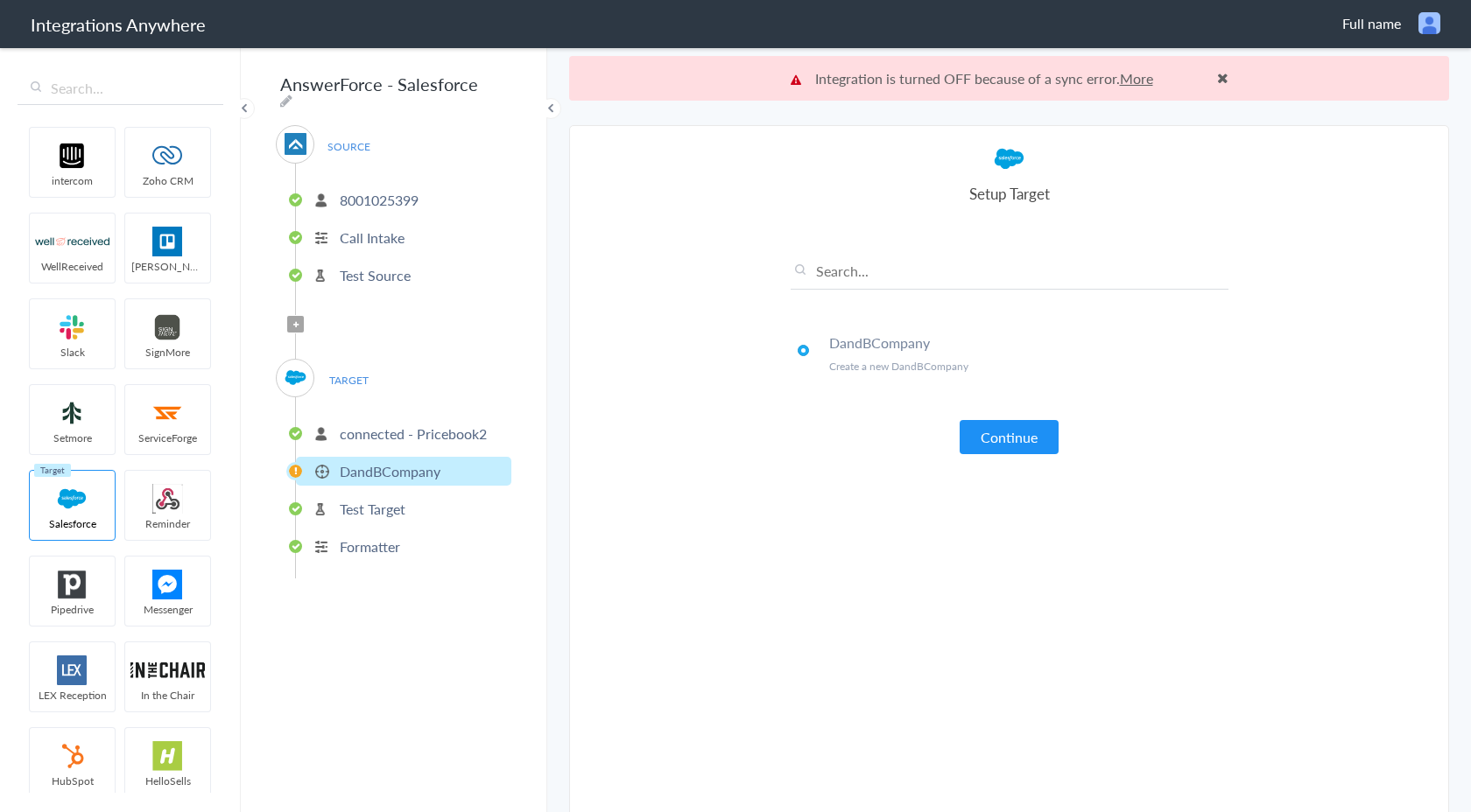
click at [382, 501] on p "Test Target" at bounding box center [373, 509] width 66 height 20
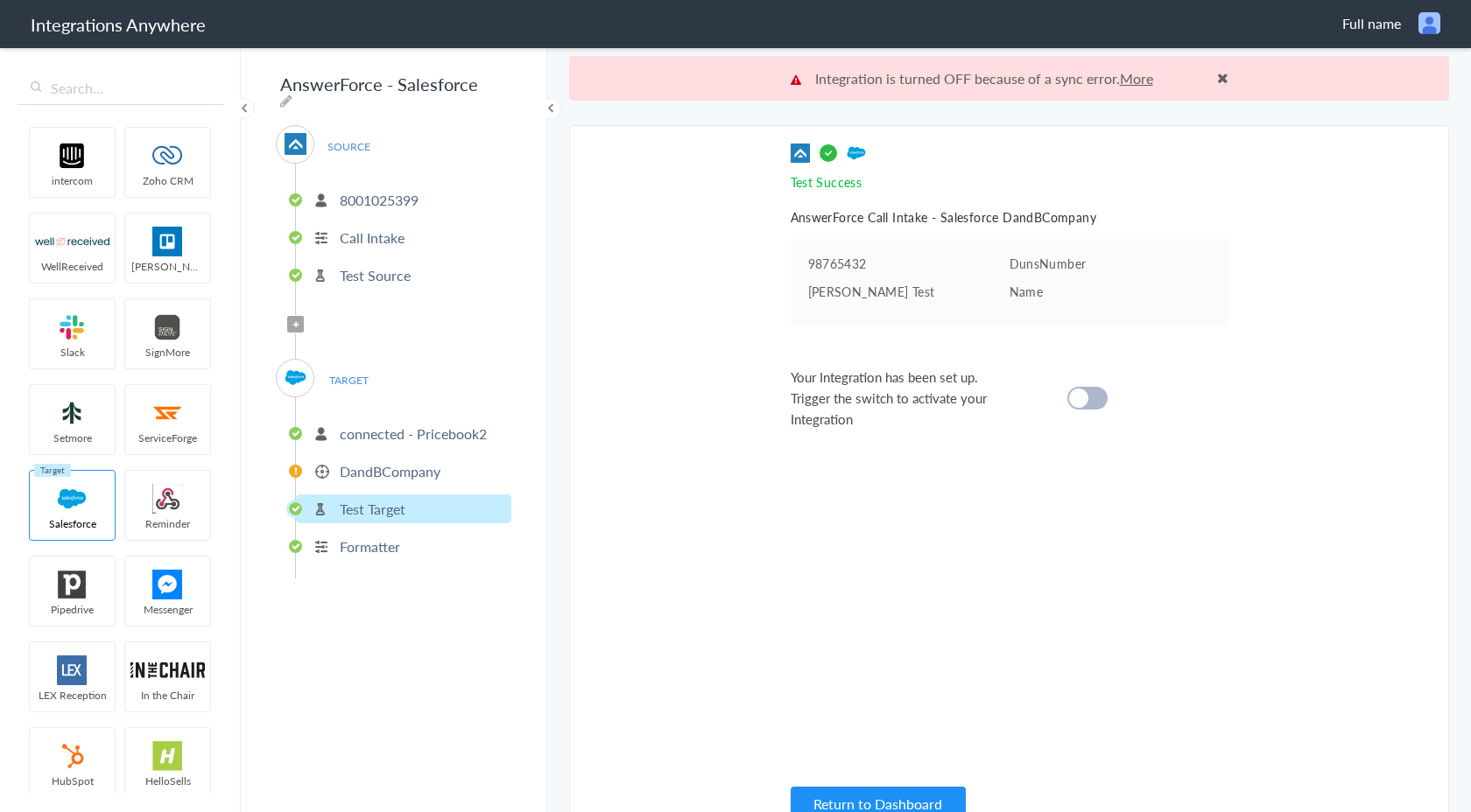
click at [387, 478] on li "DandBCompany" at bounding box center [403, 471] width 215 height 29
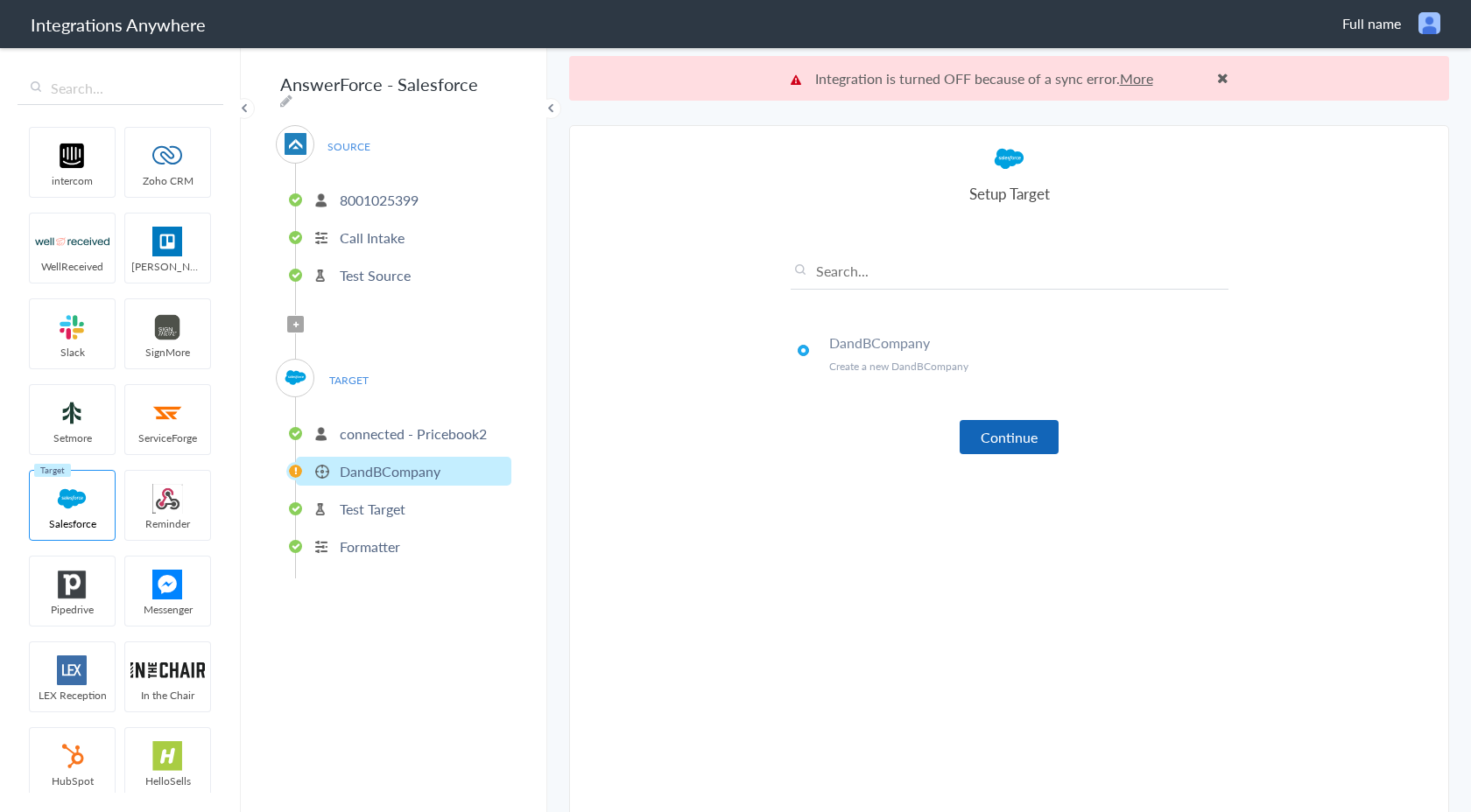
click at [1021, 435] on button "Continue" at bounding box center [1009, 436] width 99 height 34
